Goal: Find specific page/section: Find specific page/section

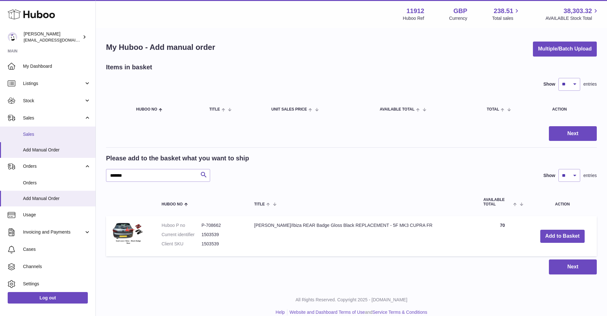
click at [37, 130] on link "Sales" at bounding box center [47, 134] width 95 height 16
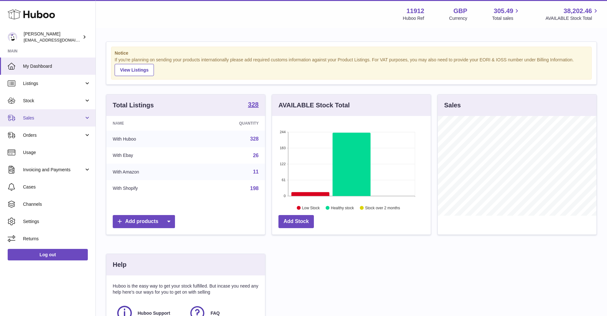
click at [40, 113] on link "Sales" at bounding box center [47, 117] width 95 height 17
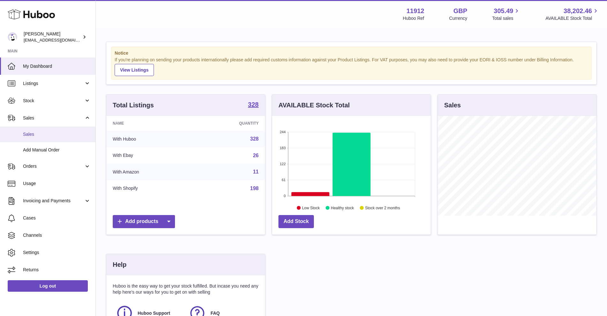
click at [45, 131] on link "Sales" at bounding box center [47, 134] width 95 height 16
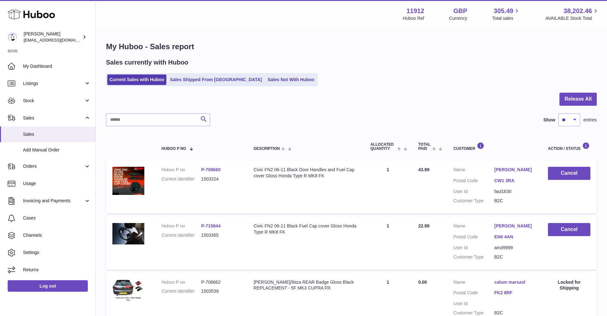
click at [265, 80] on link "Sales Not With Huboo" at bounding box center [290, 79] width 51 height 11
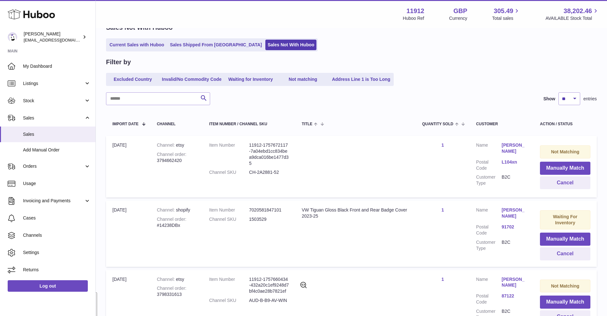
scroll to position [40, 0]
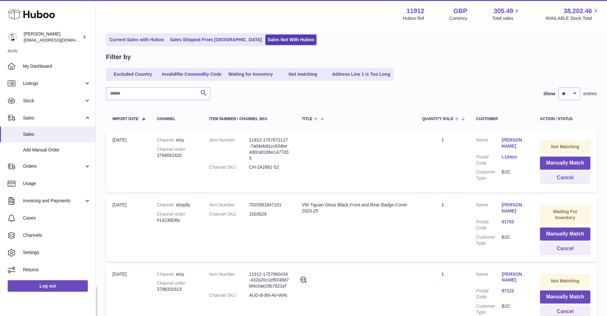
click at [270, 252] on td "Item Number 7020581847101 Channel SKU 1503529" at bounding box center [249, 228] width 93 height 66
click at [124, 40] on link "Current Sales with Huboo" at bounding box center [136, 39] width 59 height 11
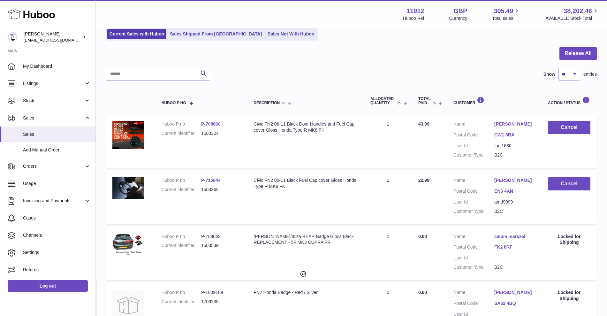
scroll to position [40, 0]
